Goal: Information Seeking & Learning: Understand process/instructions

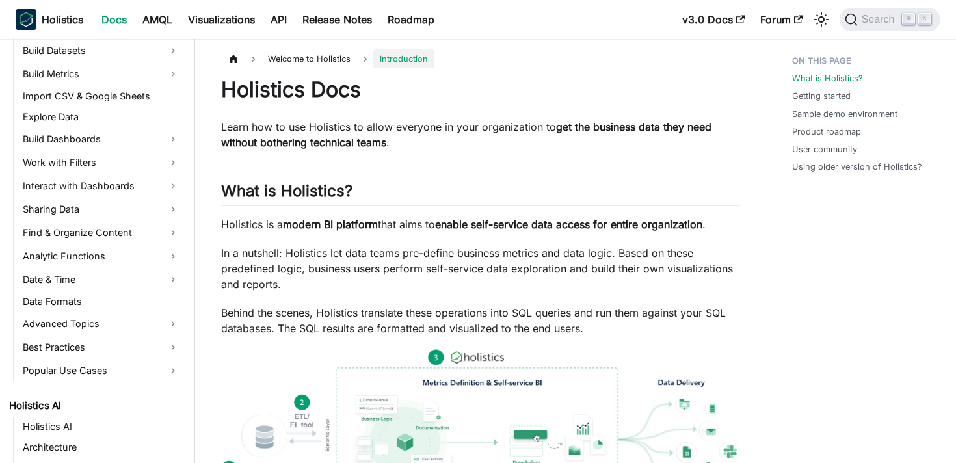
scroll to position [315, 0]
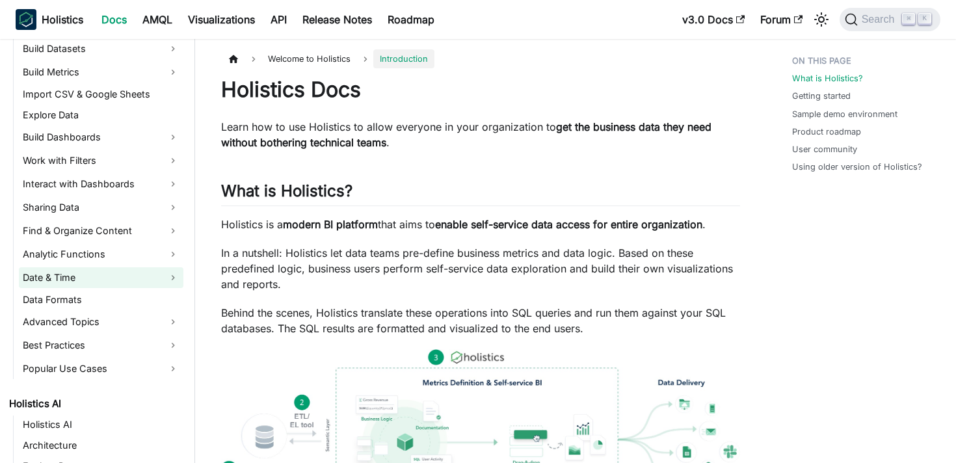
click at [55, 270] on link "Date & Time" at bounding box center [101, 277] width 164 height 21
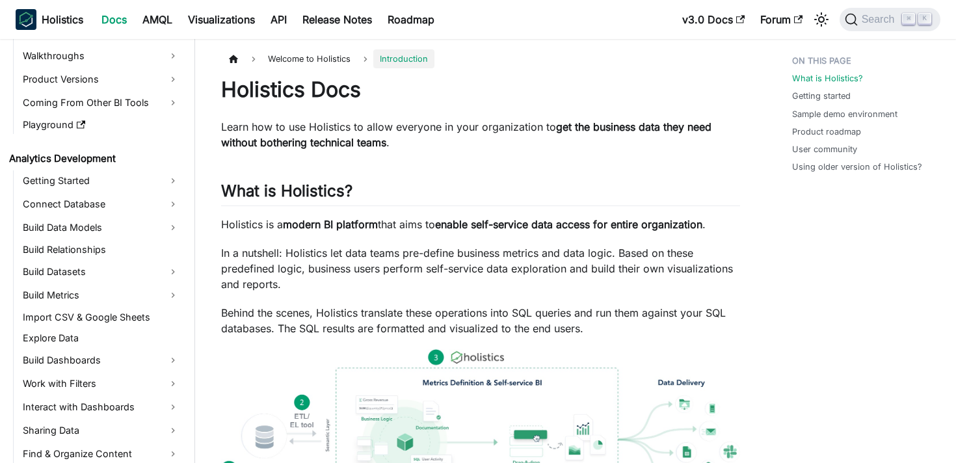
scroll to position [99, 0]
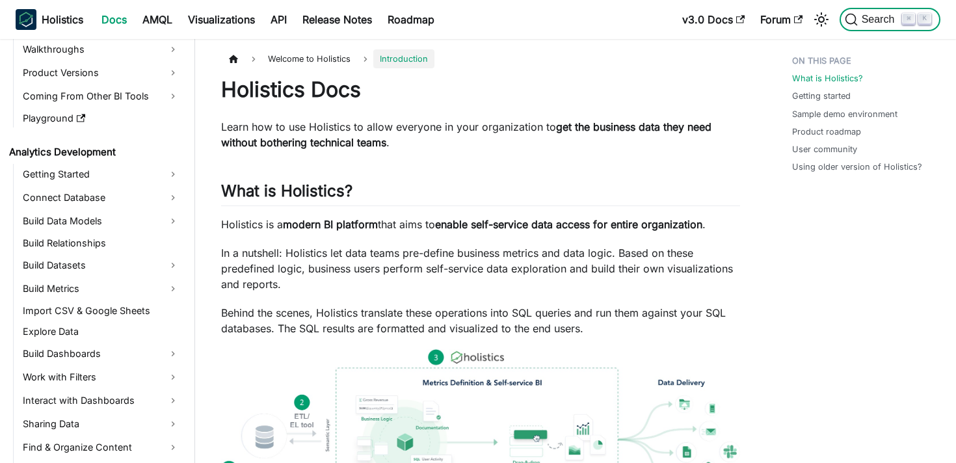
click at [873, 16] on span "Search" at bounding box center [880, 20] width 45 height 12
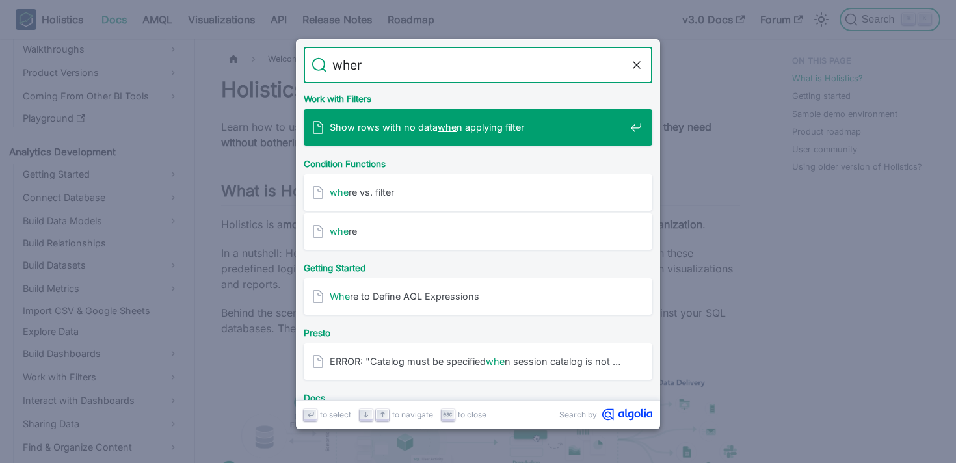
type input "where"
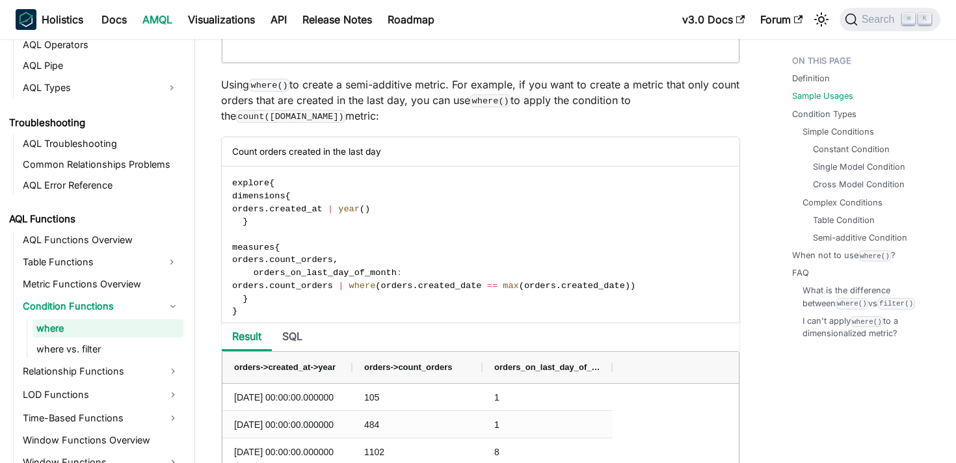
scroll to position [1184, 0]
drag, startPoint x: 395, startPoint y: 205, endPoint x: 296, endPoint y: 205, distance: 98.8
click at [386, 207] on code "explore { dimensions { orders . created_at | year ( ) } measures { orders . cou…" at bounding box center [481, 246] width 518 height 162
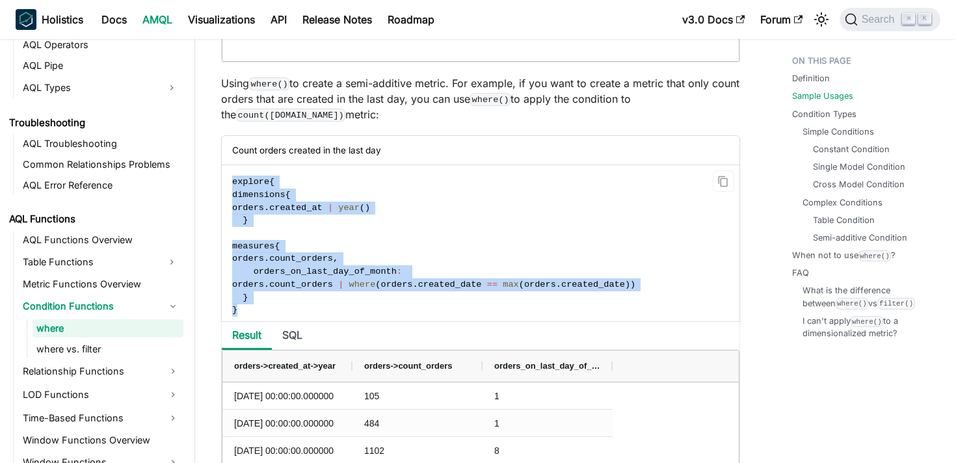
drag, startPoint x: 231, startPoint y: 183, endPoint x: 259, endPoint y: 311, distance: 130.3
click at [259, 311] on code "explore { dimensions { orders . created_at | year ( ) } measures { orders . cou…" at bounding box center [481, 246] width 518 height 162
copy code "explore { dimensions { orders . created_at | year ( ) } measures { orders . cou…"
